Goal: Transaction & Acquisition: Purchase product/service

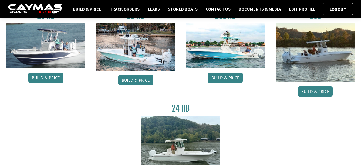
scroll to position [108, 0]
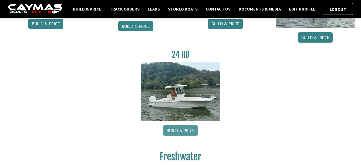
click at [181, 130] on link "Build & Price" at bounding box center [180, 131] width 35 height 10
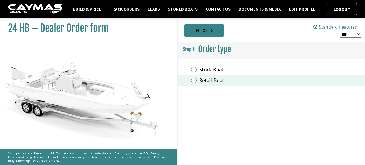
click at [201, 33] on link "Next" at bounding box center [204, 30] width 41 height 13
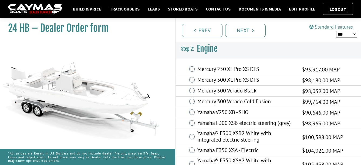
scroll to position [12, 0]
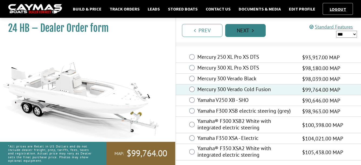
click at [243, 32] on link "Next" at bounding box center [245, 30] width 41 height 13
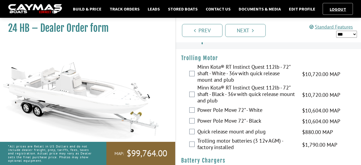
scroll to position [0, 0]
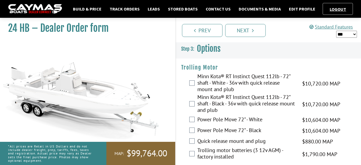
click at [356, 35] on select "*** ****** ******" at bounding box center [346, 34] width 21 height 7
click at [349, 33] on select "*** ****** ******" at bounding box center [346, 34] width 21 height 7
click at [336, 31] on select "*** ****** ******" at bounding box center [346, 34] width 21 height 7
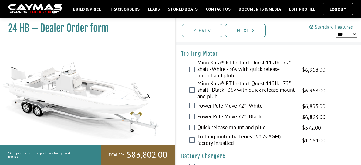
scroll to position [27, 0]
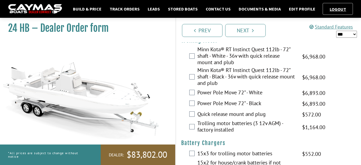
click at [347, 32] on select "*** ****** ******" at bounding box center [346, 34] width 21 height 7
click at [336, 31] on select "*** ****** ******" at bounding box center [346, 34] width 21 height 7
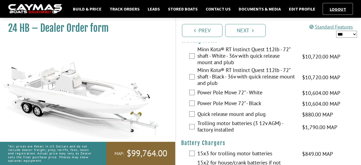
click at [348, 35] on select "*** ****** ******" at bounding box center [346, 34] width 21 height 7
click at [336, 31] on select "*** ****** ******" at bounding box center [346, 34] width 21 height 7
click at [348, 35] on select "*** ****** ******" at bounding box center [346, 34] width 21 height 7
click at [336, 31] on select "*** ****** ******" at bounding box center [346, 34] width 21 height 7
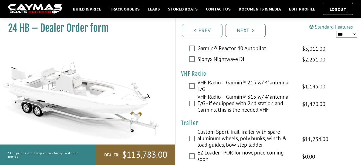
scroll to position [1501, 0]
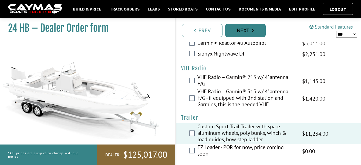
click at [252, 32] on icon "Pagination" at bounding box center [253, 30] width 2 height 5
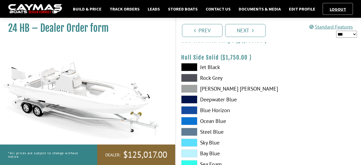
scroll to position [0, 0]
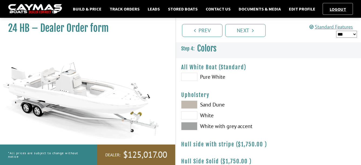
click at [187, 106] on span at bounding box center [189, 105] width 16 height 8
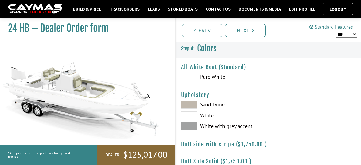
click at [190, 126] on span at bounding box center [189, 126] width 16 height 8
click at [192, 116] on span at bounding box center [189, 116] width 16 height 8
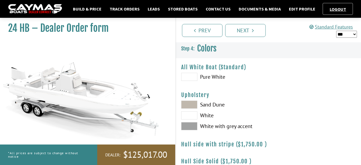
click at [191, 104] on span at bounding box center [189, 105] width 16 height 8
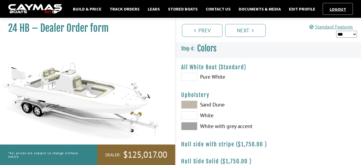
click at [190, 118] on span at bounding box center [189, 116] width 16 height 8
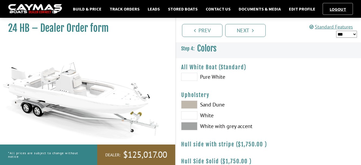
click at [189, 124] on span at bounding box center [189, 126] width 16 height 8
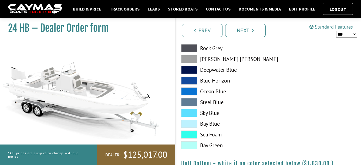
scroll to position [135, 0]
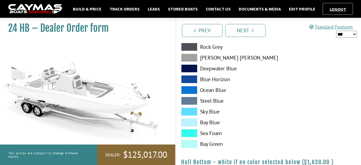
click at [192, 111] on span at bounding box center [189, 112] width 16 height 8
click at [189, 91] on span at bounding box center [189, 90] width 16 height 8
click at [190, 69] on span at bounding box center [189, 69] width 16 height 8
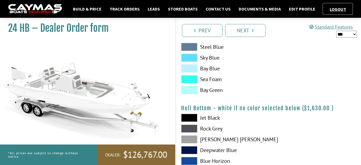
scroll to position [216, 0]
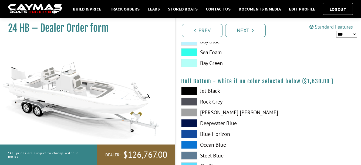
click at [188, 90] on span at bounding box center [189, 91] width 16 height 8
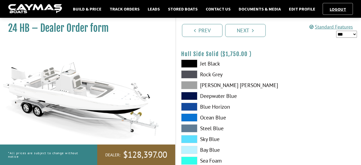
scroll to position [81, 0]
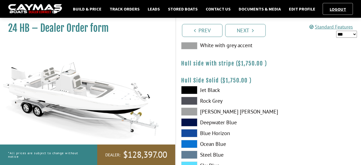
click at [189, 89] on span at bounding box center [189, 90] width 16 height 8
click at [189, 102] on span at bounding box center [189, 101] width 16 height 8
click at [190, 109] on span at bounding box center [189, 112] width 16 height 8
click at [190, 119] on span at bounding box center [189, 123] width 16 height 8
click at [189, 128] on div "Jet Black Rock Grey Dove Gray Deepwater Blue Blue Horizon Ocean Blue" at bounding box center [222, 145] width 93 height 119
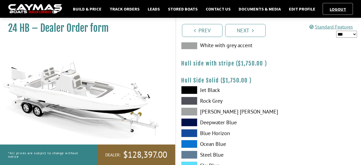
click at [189, 135] on span at bounding box center [189, 133] width 16 height 8
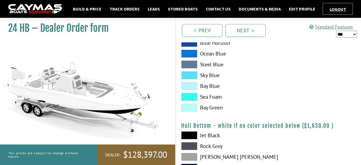
scroll to position [162, 0]
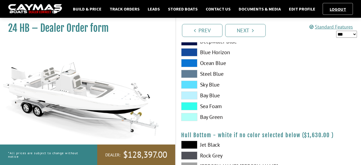
click at [190, 96] on span at bounding box center [189, 96] width 16 height 8
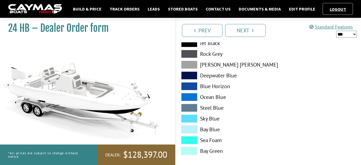
scroll to position [270, 0]
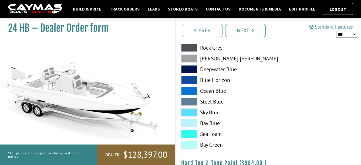
click at [189, 122] on span at bounding box center [189, 123] width 16 height 8
click at [189, 131] on span at bounding box center [189, 134] width 16 height 8
click at [189, 136] on span at bounding box center [189, 134] width 16 height 8
click at [191, 121] on span at bounding box center [189, 123] width 16 height 8
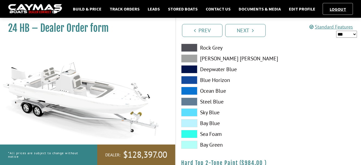
click at [191, 113] on span at bounding box center [189, 113] width 16 height 8
click at [192, 145] on span at bounding box center [189, 145] width 16 height 8
click at [189, 70] on span at bounding box center [189, 69] width 16 height 8
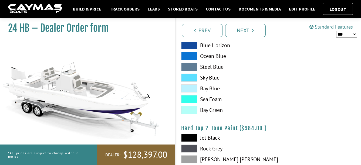
scroll to position [351, 0]
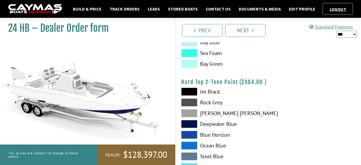
click at [192, 134] on span at bounding box center [189, 135] width 16 height 8
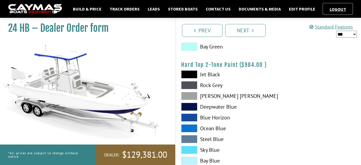
scroll to position [378, 0]
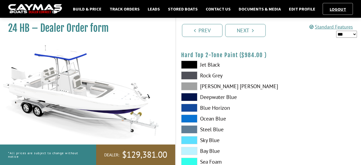
click at [193, 152] on span at bounding box center [189, 151] width 16 height 8
click at [190, 138] on span at bounding box center [189, 140] width 16 height 8
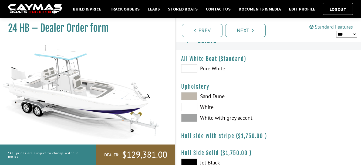
scroll to position [0, 0]
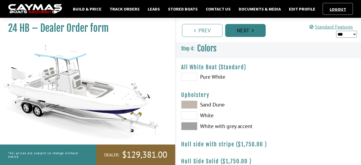
click at [239, 33] on link "Next" at bounding box center [245, 30] width 41 height 13
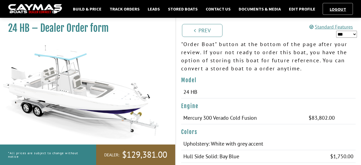
scroll to position [54, 0]
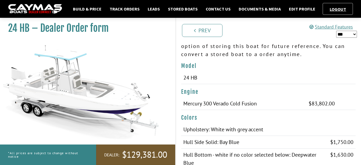
click at [148, 155] on span "$129,381.00" at bounding box center [144, 154] width 45 height 11
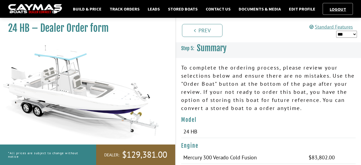
click at [350, 35] on select "*** ****** ******" at bounding box center [346, 34] width 21 height 7
click at [336, 31] on select "*** ****** ******" at bounding box center [346, 34] width 21 height 7
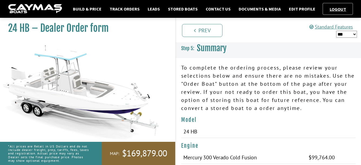
click at [349, 33] on select "*** ****** ******" at bounding box center [346, 34] width 21 height 7
click at [336, 31] on select "*** ****** ******" at bounding box center [346, 34] width 21 height 7
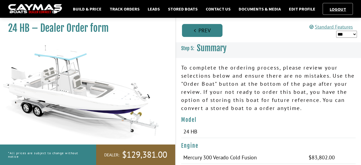
click at [202, 33] on link "Prev" at bounding box center [202, 30] width 41 height 13
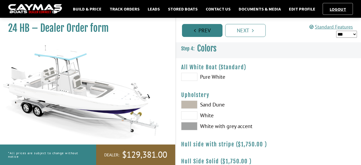
click at [196, 31] on link "Prev" at bounding box center [202, 30] width 41 height 13
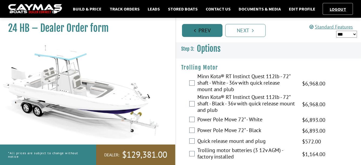
click at [196, 31] on link "Prev" at bounding box center [202, 30] width 41 height 13
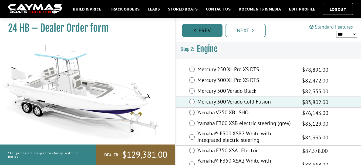
click at [200, 29] on link "Prev" at bounding box center [202, 30] width 41 height 13
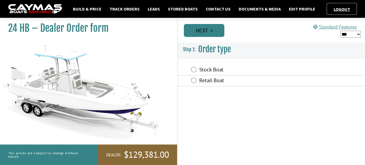
click at [211, 32] on icon "Pagination" at bounding box center [212, 30] width 2 height 5
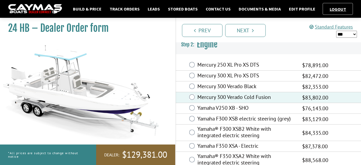
scroll to position [12, 0]
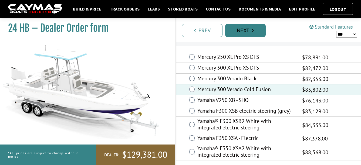
click at [246, 28] on link "Next" at bounding box center [245, 30] width 41 height 13
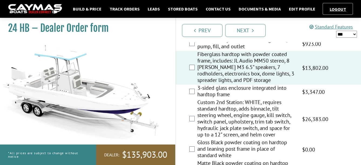
scroll to position [567, 0]
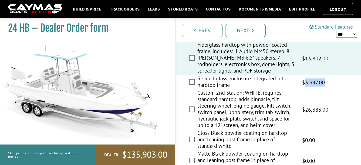
drag, startPoint x: 305, startPoint y: 79, endPoint x: 326, endPoint y: 79, distance: 20.8
click at [326, 79] on div "3-sided glass enclosure integrated into hardtop frame $5,149.00 MAP $5,149.00 M…" at bounding box center [269, 82] width 186 height 14
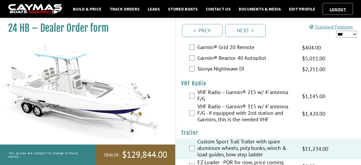
scroll to position [1501, 0]
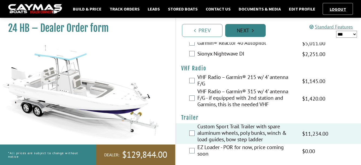
click at [246, 30] on link "Next" at bounding box center [245, 30] width 41 height 13
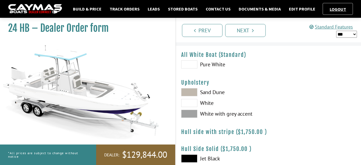
scroll to position [0, 0]
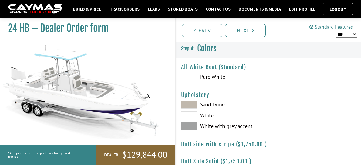
click at [192, 77] on span at bounding box center [189, 77] width 16 height 8
click at [192, 103] on span at bounding box center [189, 105] width 16 height 8
click at [193, 124] on span at bounding box center [189, 126] width 16 height 8
click at [191, 114] on span at bounding box center [189, 116] width 16 height 8
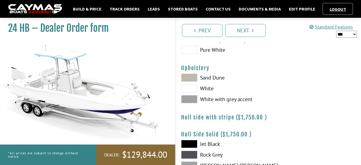
scroll to position [54, 0]
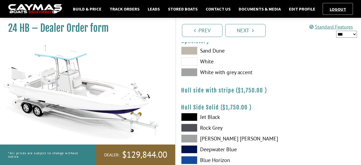
click at [193, 116] on span at bounding box center [189, 117] width 16 height 8
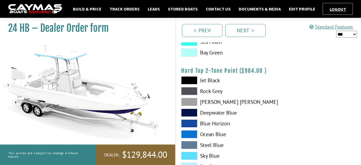
scroll to position [423, 0]
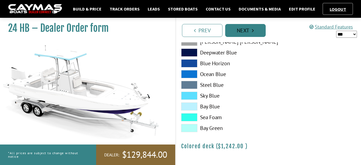
click at [249, 31] on link "Next" at bounding box center [245, 30] width 41 height 13
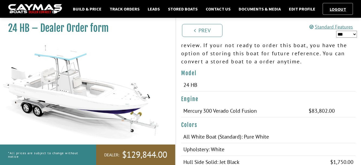
scroll to position [0, 0]
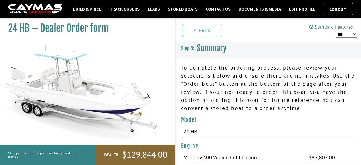
click at [343, 34] on select "*** ****** ******" at bounding box center [346, 34] width 21 height 7
select select "*"
click at [336, 31] on select "*** ****** ******" at bounding box center [346, 34] width 21 height 7
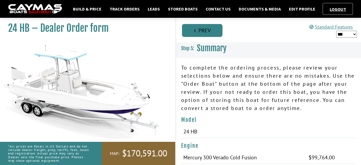
click at [198, 31] on link "Prev" at bounding box center [202, 30] width 41 height 13
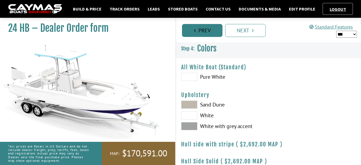
click at [198, 31] on link "Prev" at bounding box center [202, 30] width 41 height 13
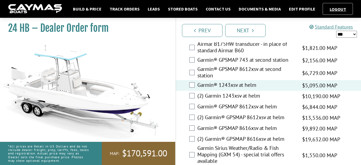
scroll to position [1297, 0]
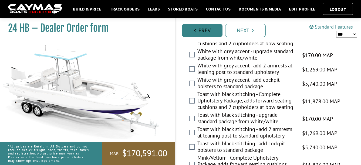
click at [203, 29] on link "Prev" at bounding box center [202, 30] width 41 height 13
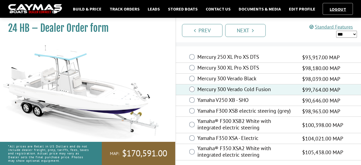
scroll to position [0, 0]
